Goal: Task Accomplishment & Management: Manage account settings

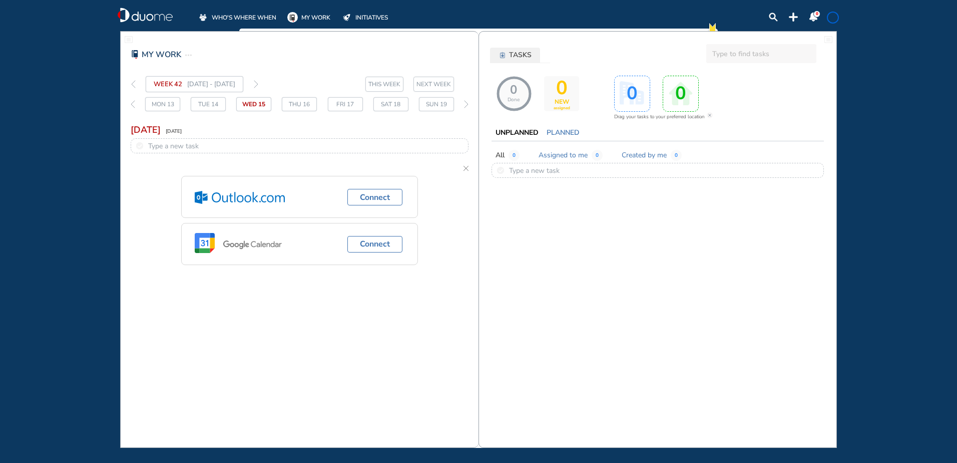
click at [231, 15] on span "WHO'S WHERE WHEN" at bounding box center [244, 18] width 65 height 10
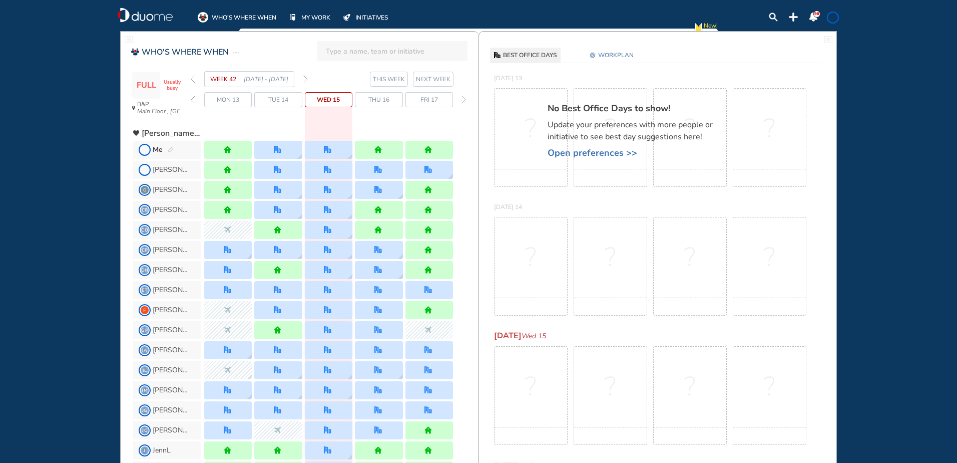
click at [169, 148] on img "pen-edit" at bounding box center [171, 150] width 6 height 7
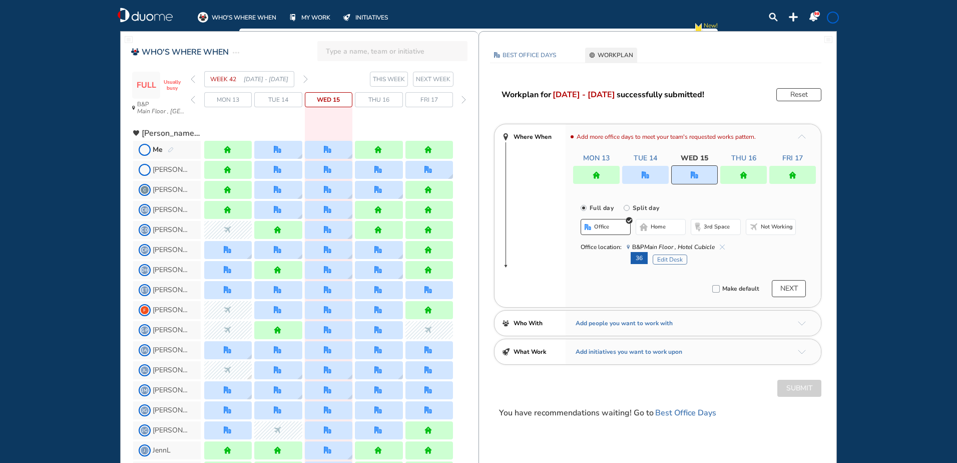
click at [304, 77] on img "forward week" at bounding box center [305, 79] width 5 height 8
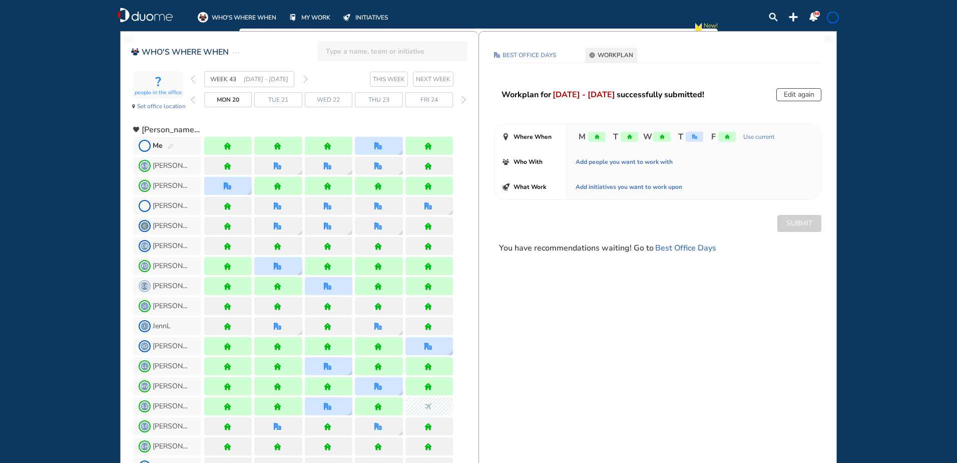
click at [304, 77] on img "forward week" at bounding box center [305, 79] width 5 height 8
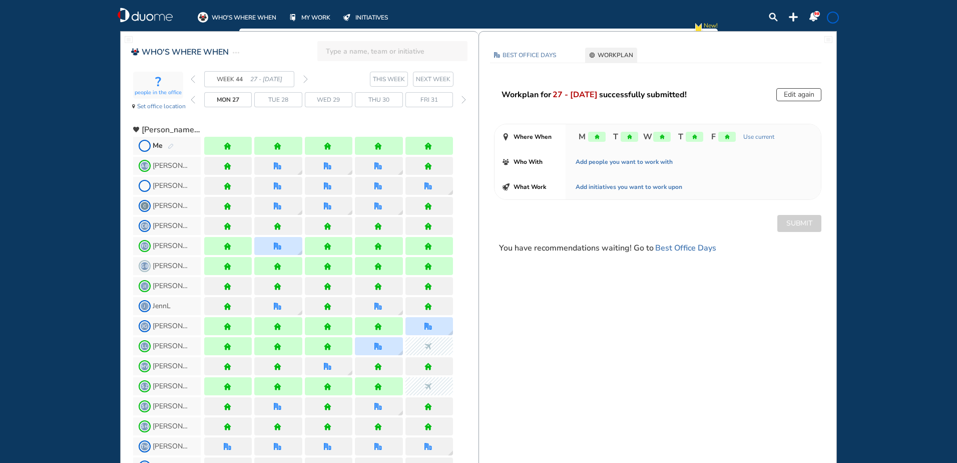
click at [304, 77] on img "forward week" at bounding box center [305, 79] width 5 height 8
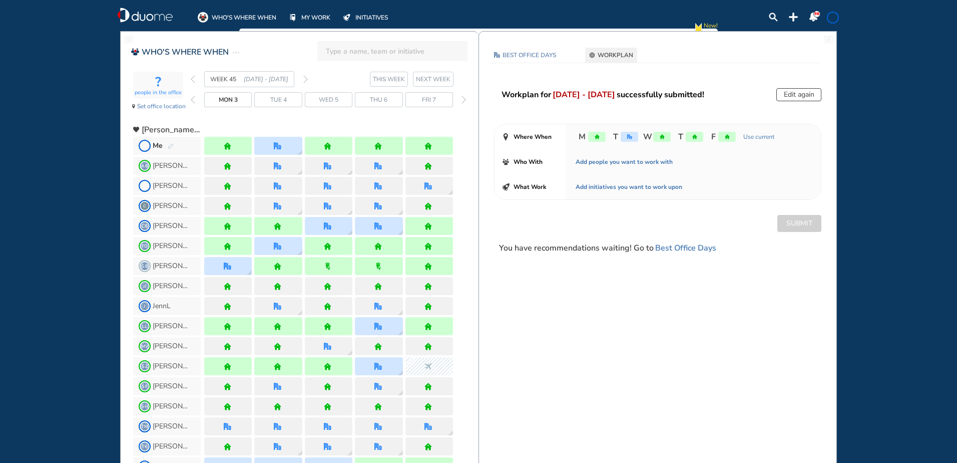
click at [304, 77] on img "forward week" at bounding box center [305, 79] width 5 height 8
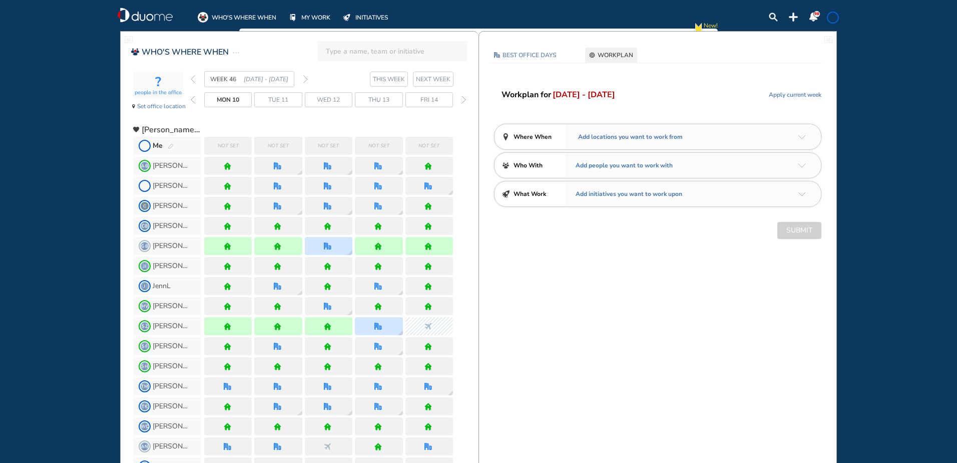
click at [304, 77] on img "forward week" at bounding box center [305, 79] width 5 height 8
click at [193, 80] on img "back week" at bounding box center [193, 79] width 5 height 8
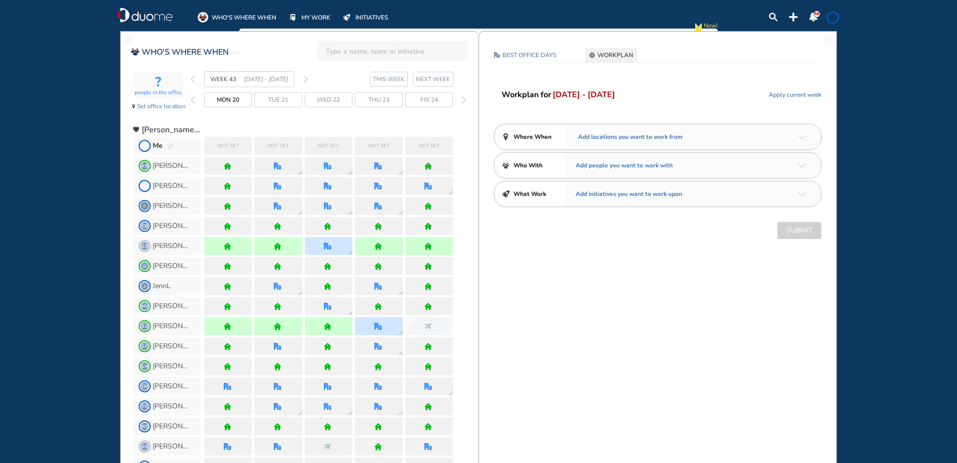
click at [193, 80] on img "back week" at bounding box center [193, 79] width 5 height 8
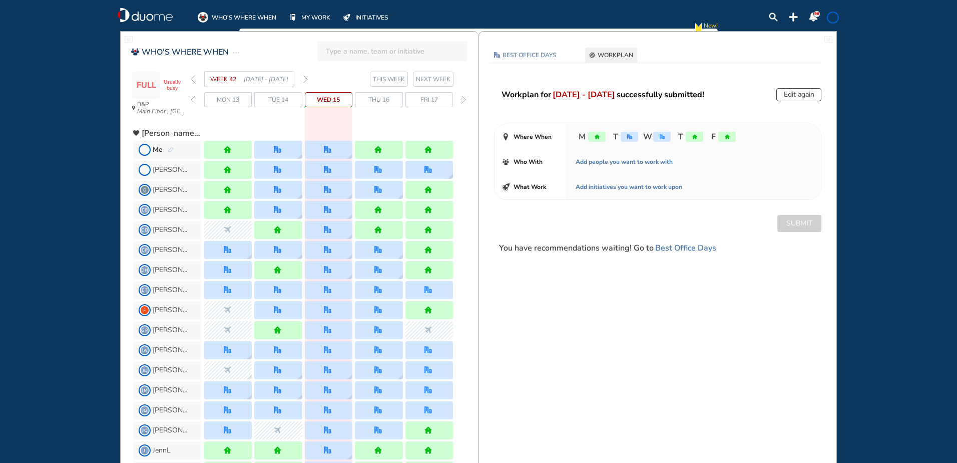
click at [241, 16] on span "WHO'S WHERE WHEN" at bounding box center [244, 18] width 65 height 10
click at [307, 78] on img "forward week" at bounding box center [305, 79] width 5 height 8
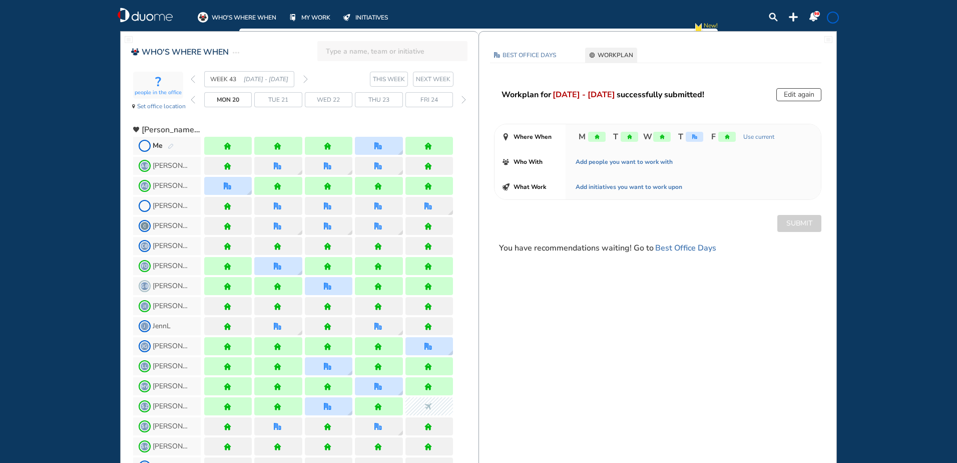
click at [305, 79] on img "forward week" at bounding box center [305, 79] width 5 height 8
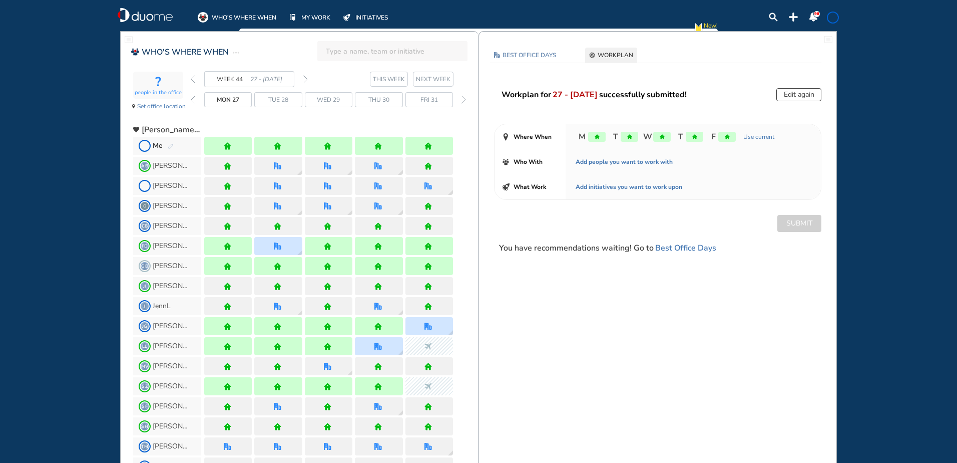
click at [304, 79] on img "forward week" at bounding box center [305, 79] width 5 height 8
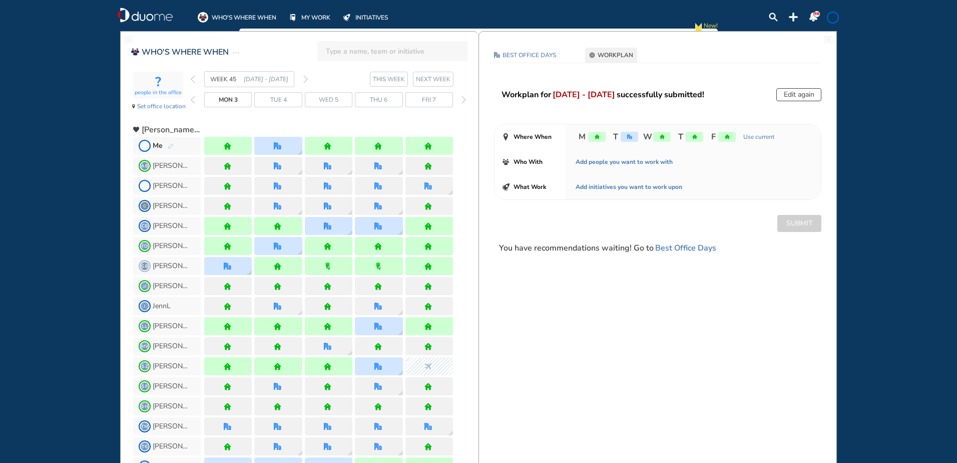
click at [305, 80] on img "forward week" at bounding box center [305, 79] width 5 height 8
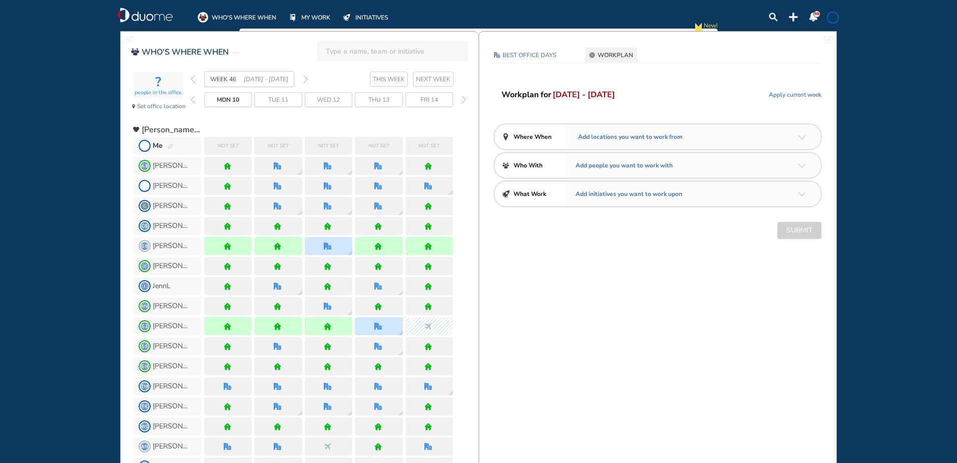
click at [171, 143] on img "pen-edit" at bounding box center [171, 146] width 6 height 7
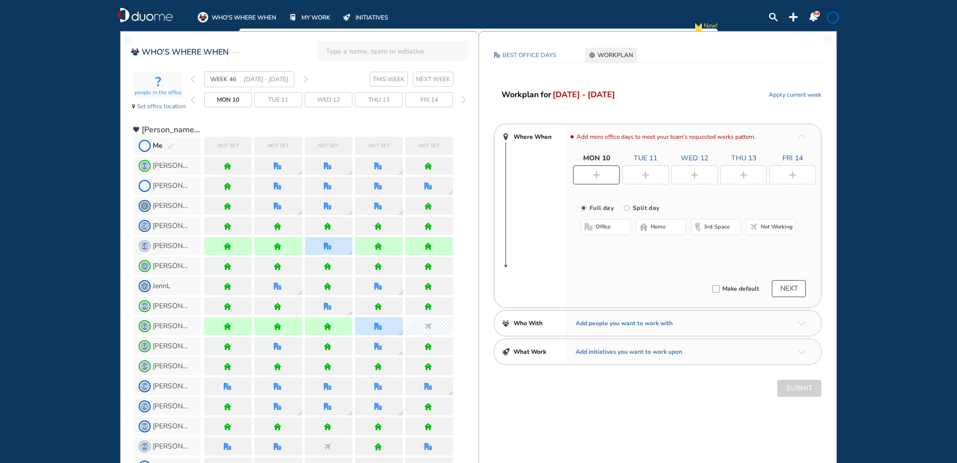
click at [647, 173] on img "plus-rounded-bdbdbd" at bounding box center [646, 175] width 8 height 8
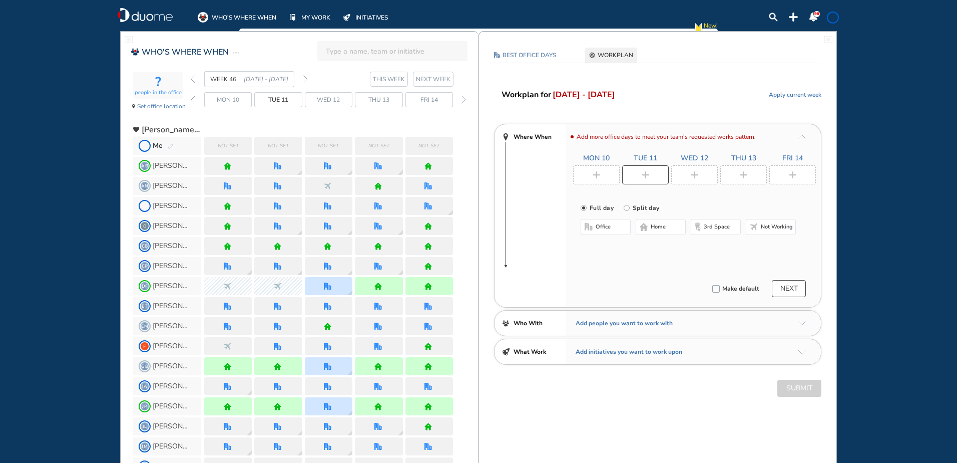
click at [604, 228] on span "office" at bounding box center [603, 227] width 15 height 8
click at [604, 251] on button "Select location" at bounding box center [607, 247] width 40 height 10
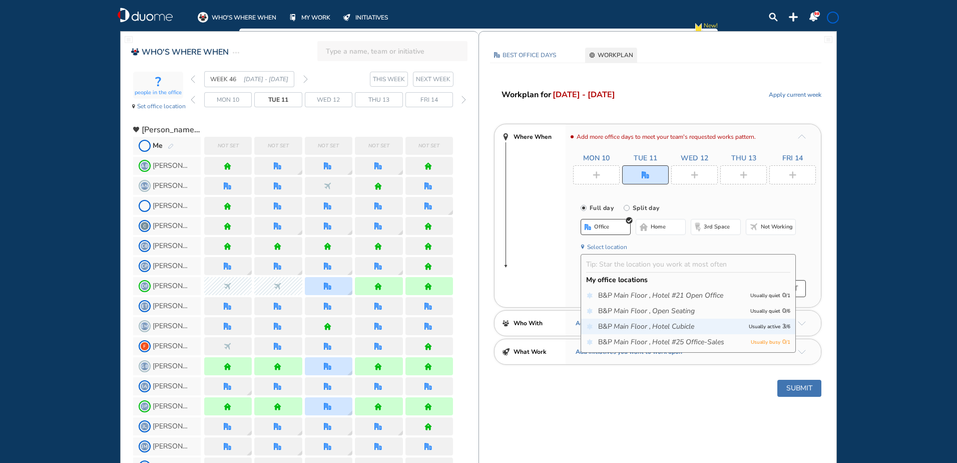
click at [686, 324] on icon "Hotel Cubicle" at bounding box center [673, 326] width 42 height 10
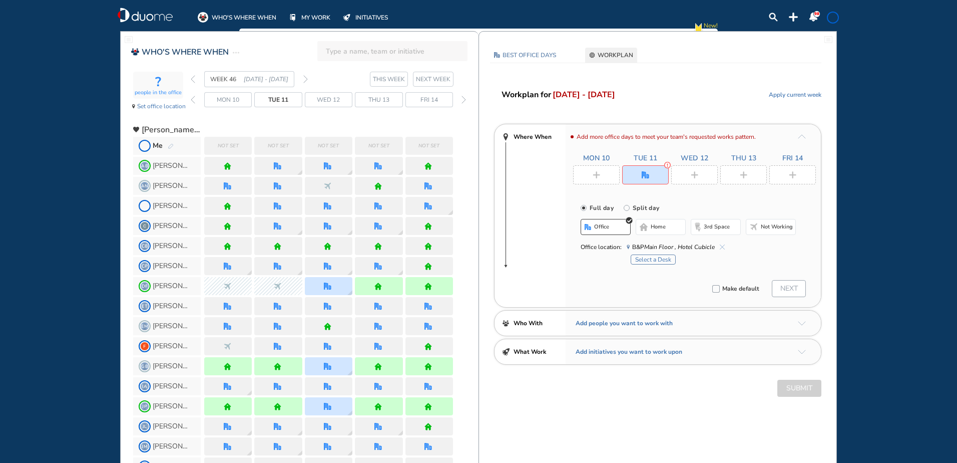
click at [663, 257] on button "Select a Desk" at bounding box center [653, 259] width 45 height 10
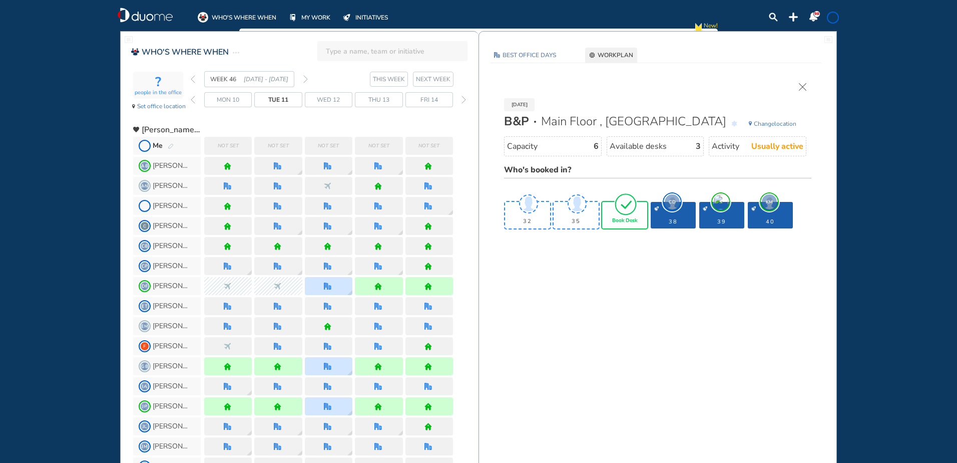
click at [623, 207] on img "tick-rounded-outline" at bounding box center [625, 204] width 23 height 24
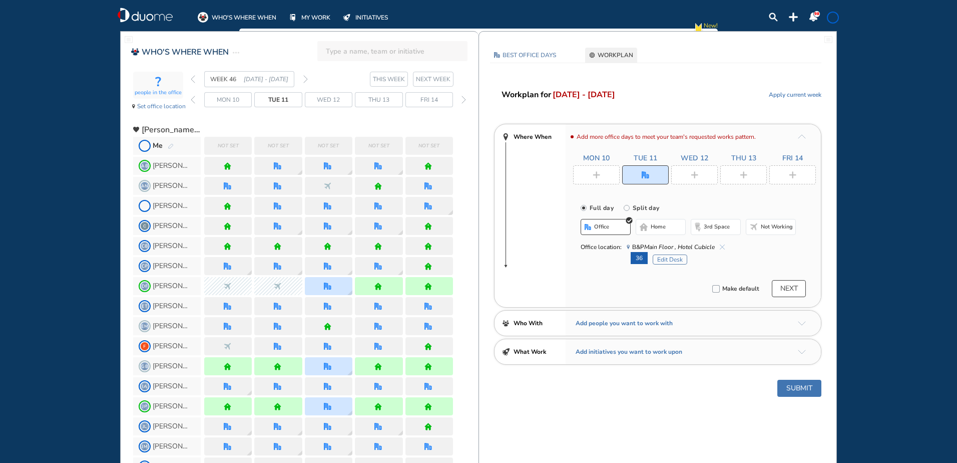
click at [593, 179] on div at bounding box center [596, 174] width 47 height 19
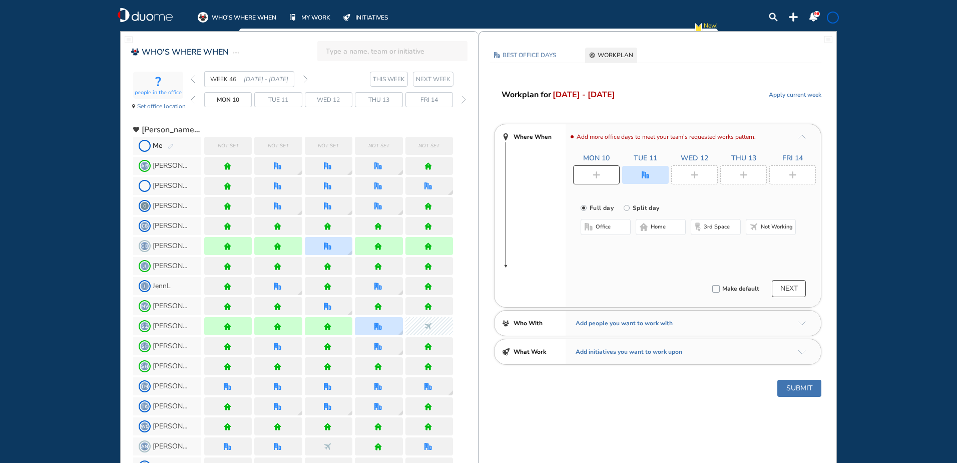
click at [655, 225] on span "home" at bounding box center [658, 227] width 15 height 8
click at [698, 171] on img "plus-rounded-bdbdbd" at bounding box center [695, 175] width 8 height 8
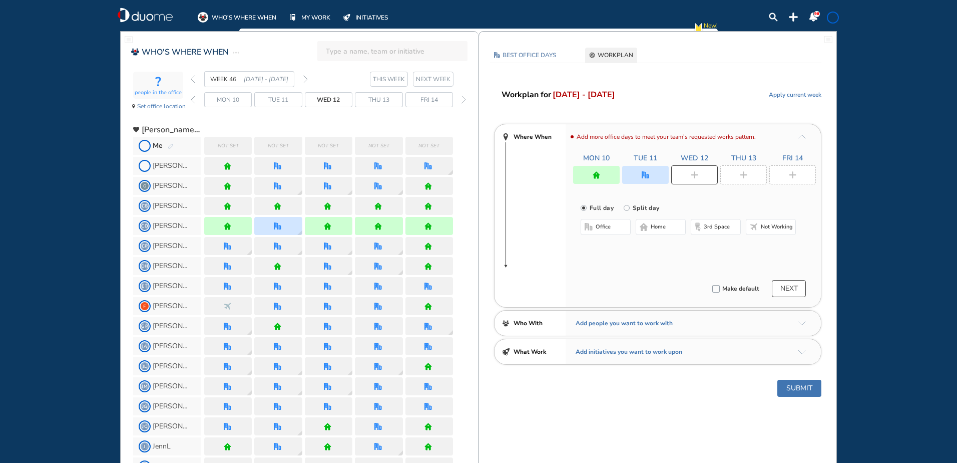
click at [661, 223] on span "home" at bounding box center [658, 227] width 15 height 8
click at [747, 167] on div at bounding box center [743, 174] width 47 height 19
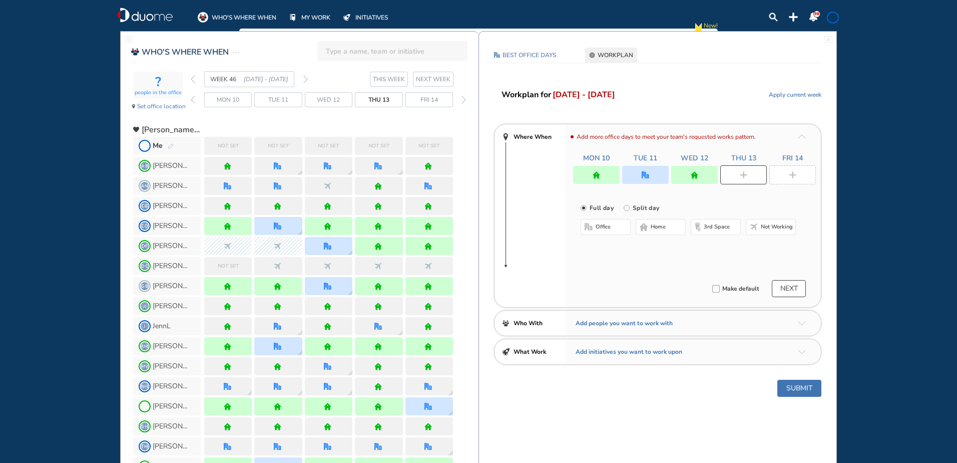
click at [670, 227] on button "home" at bounding box center [661, 227] width 50 height 16
drag, startPoint x: 806, startPoint y: 173, endPoint x: 763, endPoint y: 196, distance: 49.1
click at [805, 173] on div at bounding box center [792, 174] width 47 height 19
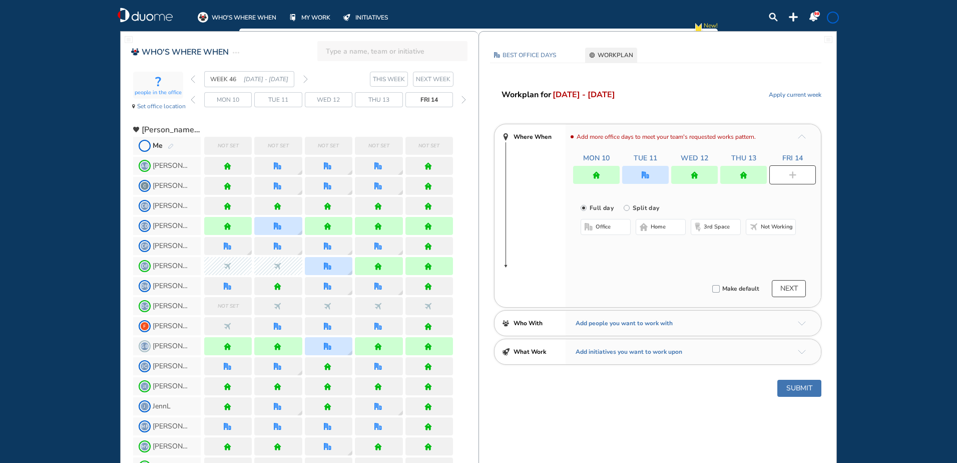
click at [660, 229] on span "home" at bounding box center [658, 227] width 15 height 8
click at [788, 394] on button "Submit" at bounding box center [799, 387] width 44 height 17
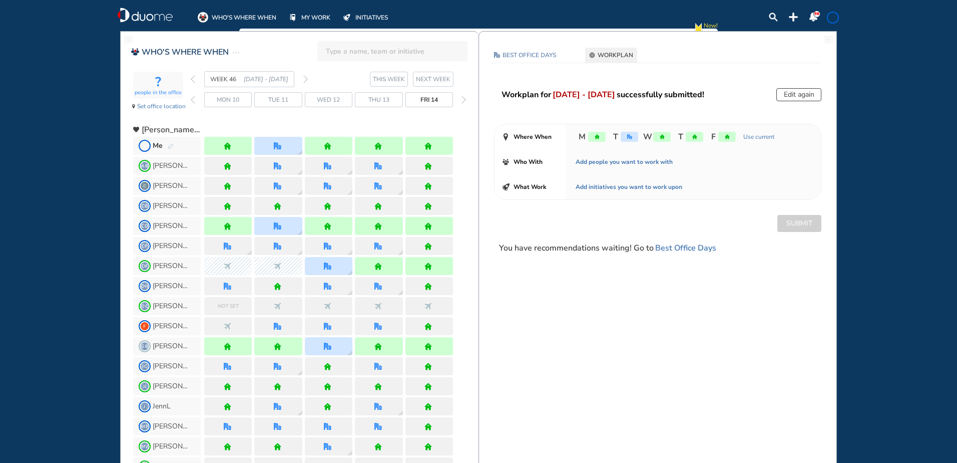
click at [307, 78] on img "forward week" at bounding box center [305, 79] width 5 height 8
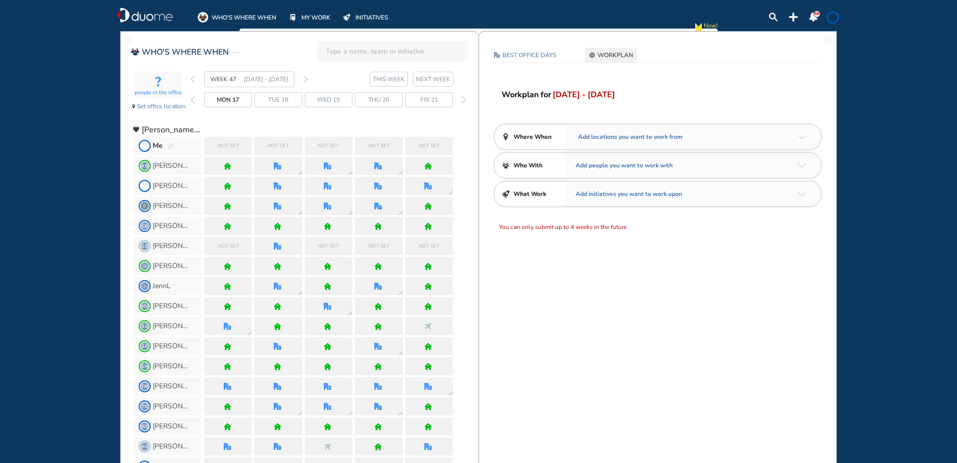
click at [192, 76] on img "back week" at bounding box center [193, 79] width 5 height 8
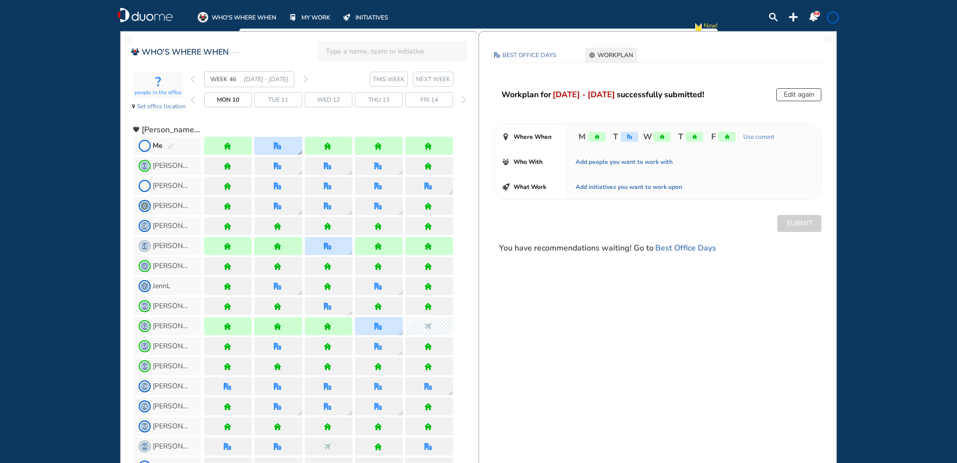
click at [274, 142] on img "office" at bounding box center [278, 146] width 8 height 8
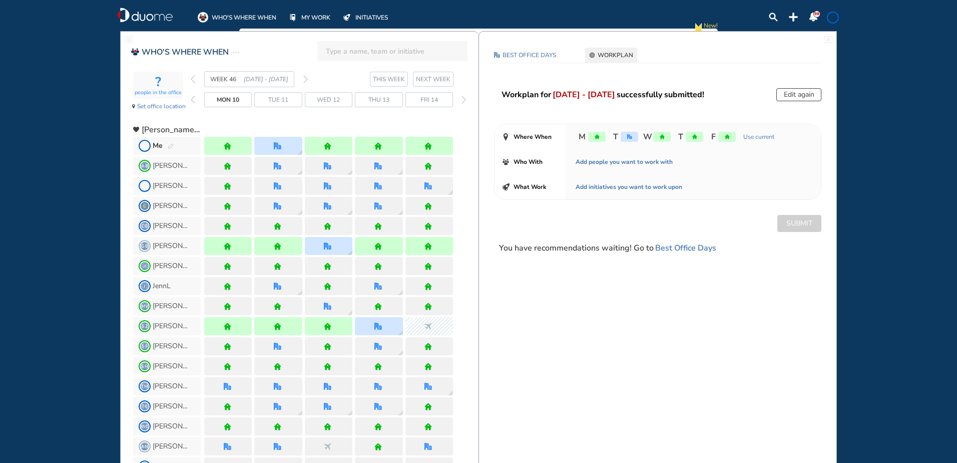
click at [235, 16] on span "WHO'S WHERE WHEN" at bounding box center [244, 18] width 65 height 10
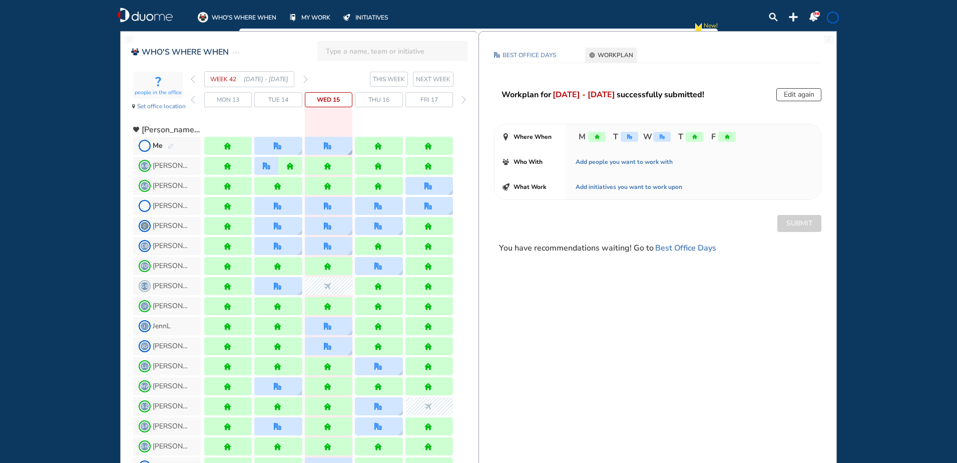
click at [327, 147] on img "office" at bounding box center [328, 146] width 8 height 8
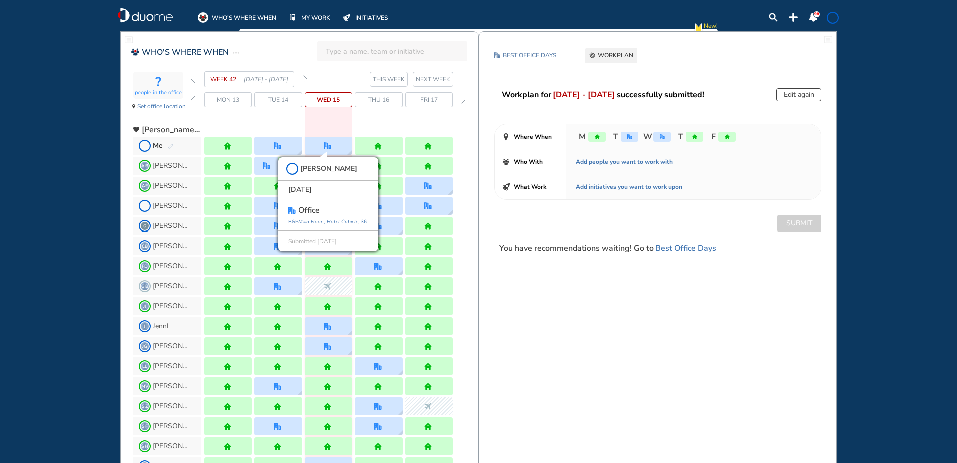
click at [71, 187] on div "WHO'S WHERE WHEN MY WORK INITIATIVES 98 New! NOTIFICATIONS All Location Tasks R…" at bounding box center [478, 231] width 957 height 463
